Goal: Check status

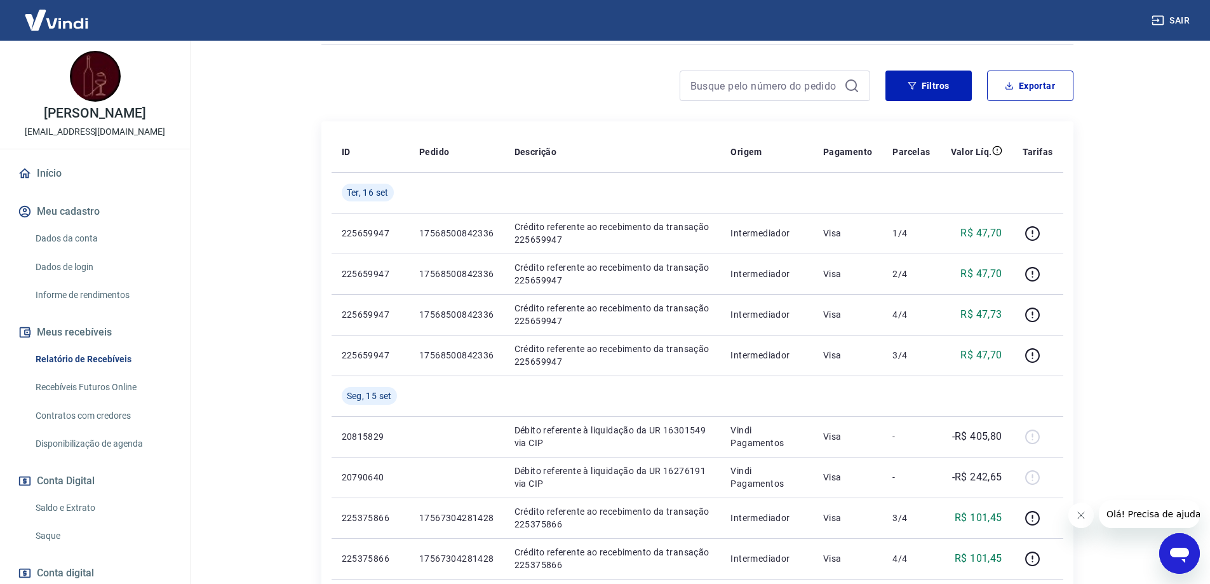
scroll to position [191, 0]
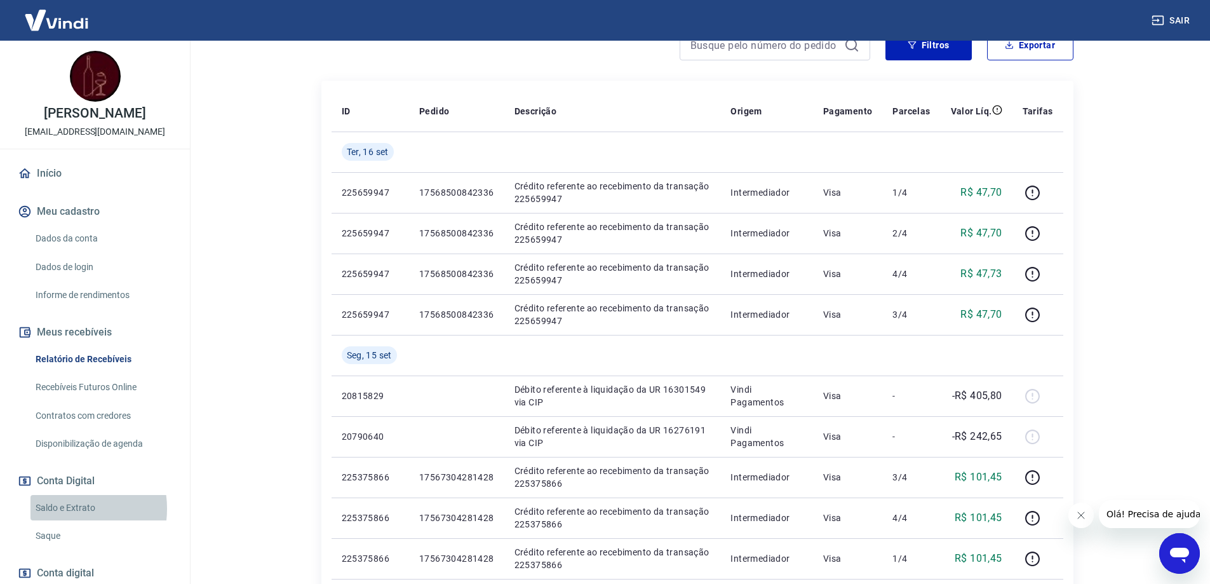
click at [60, 521] on link "Saldo e Extrato" at bounding box center [102, 508] width 144 height 26
